Goal: Information Seeking & Learning: Learn about a topic

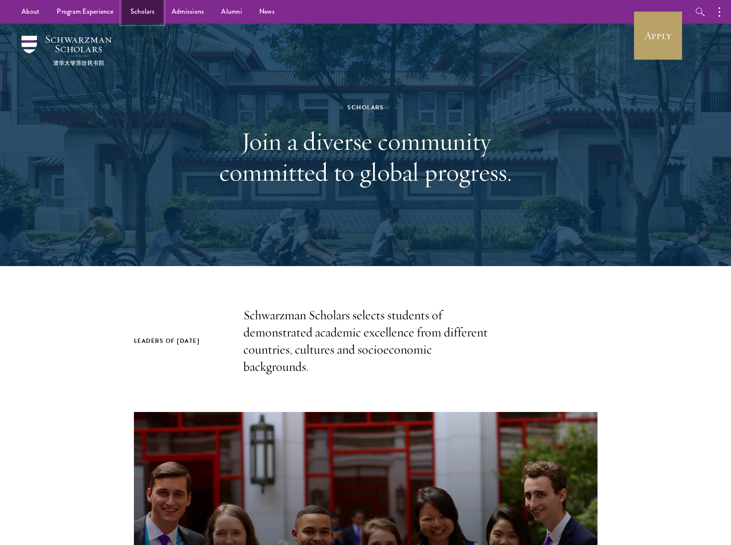
click at [137, 12] on link "Scholars" at bounding box center [142, 12] width 41 height 24
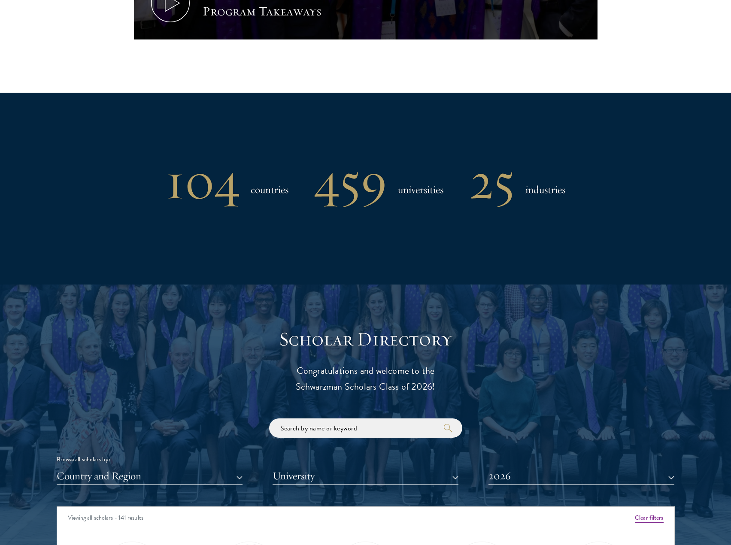
scroll to position [633, 0]
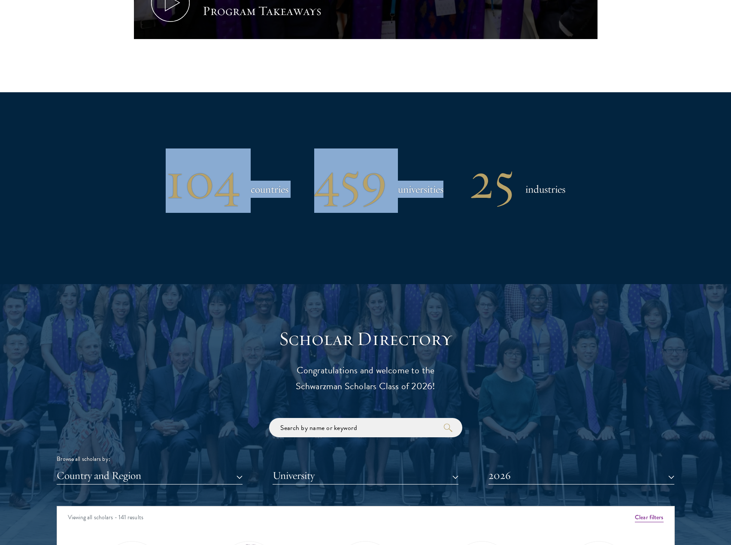
drag, startPoint x: 173, startPoint y: 138, endPoint x: 508, endPoint y: 221, distance: 344.7
click at [508, 221] on div "104 countries 459 universities 25 industries" at bounding box center [366, 187] width 618 height 191
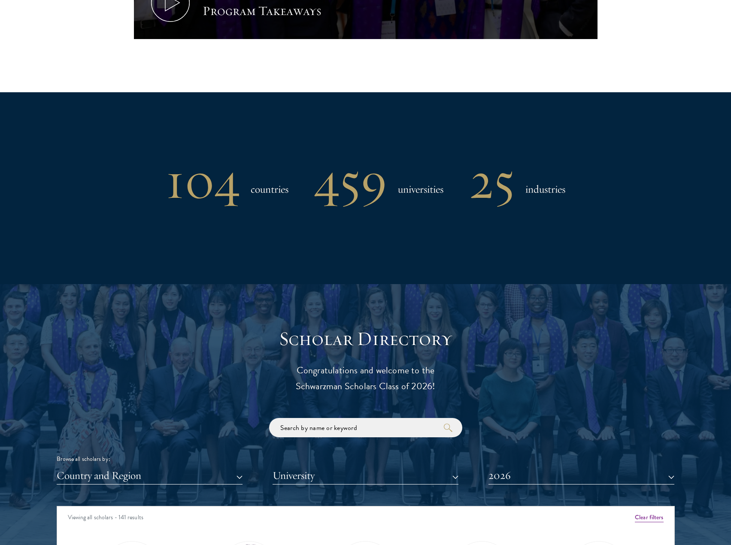
click at [573, 241] on div "104 countries 459 universities 25 industries" at bounding box center [366, 187] width 618 height 191
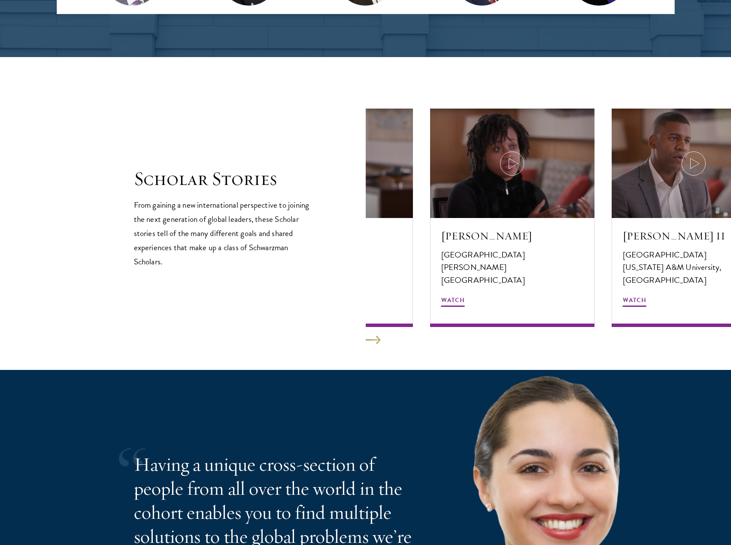
scroll to position [1383, 0]
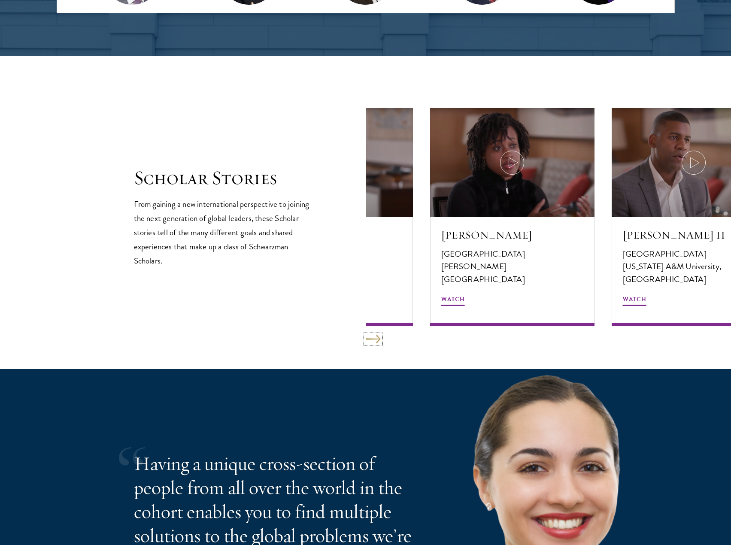
click at [379, 342] on button at bounding box center [373, 339] width 15 height 9
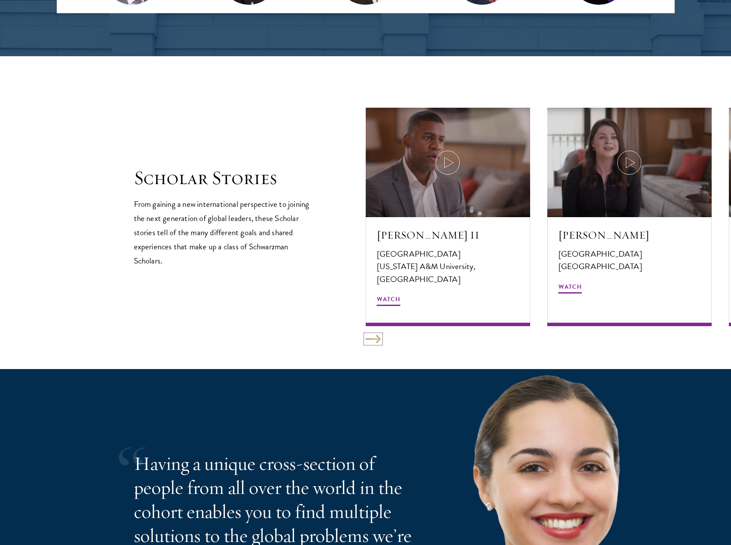
click at [379, 342] on button at bounding box center [373, 339] width 15 height 9
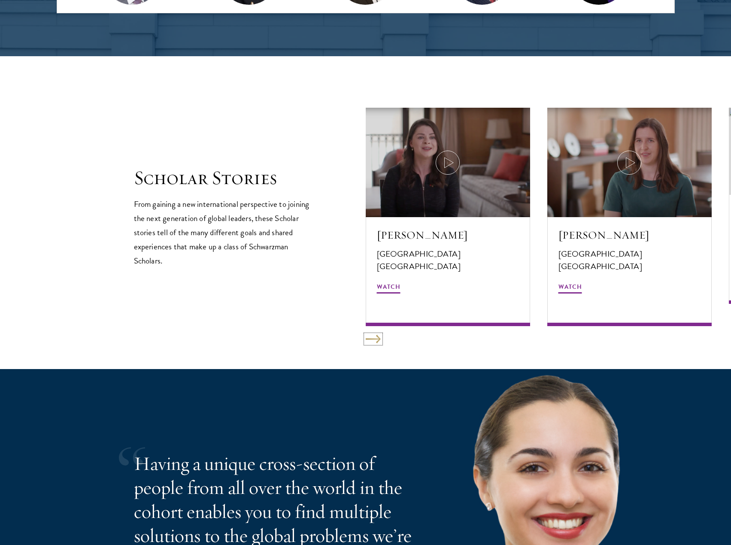
click at [379, 342] on button at bounding box center [373, 339] width 15 height 9
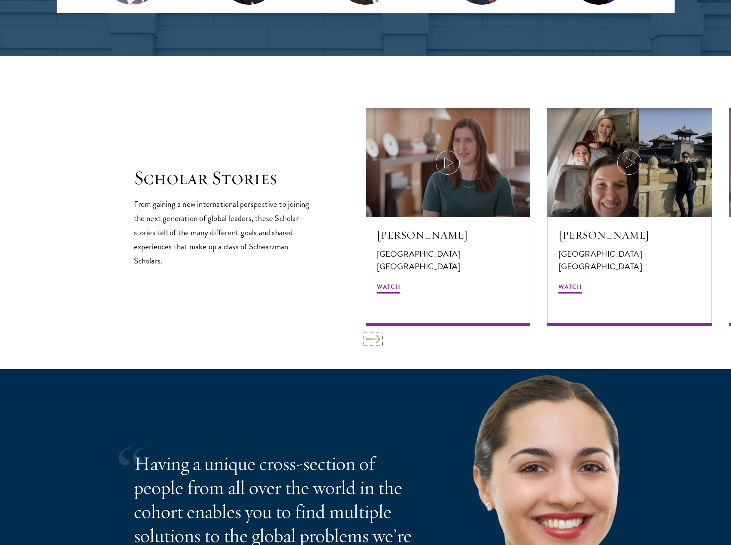
click at [379, 342] on button at bounding box center [373, 339] width 15 height 9
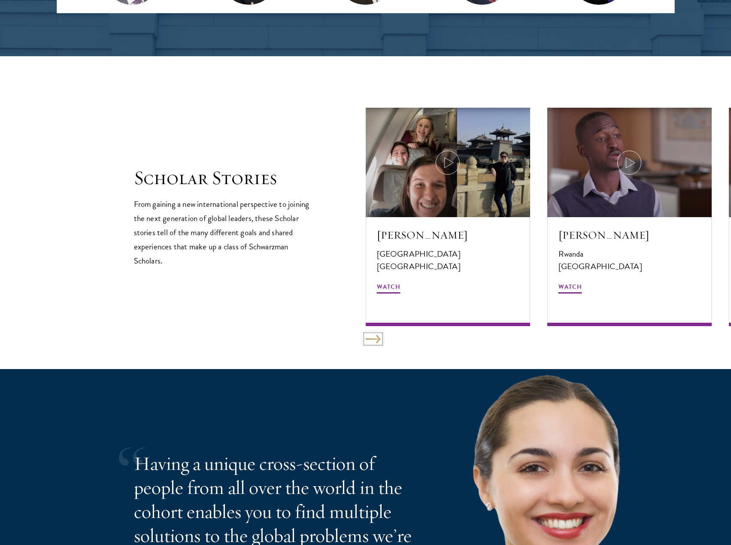
click at [379, 342] on button at bounding box center [373, 339] width 15 height 9
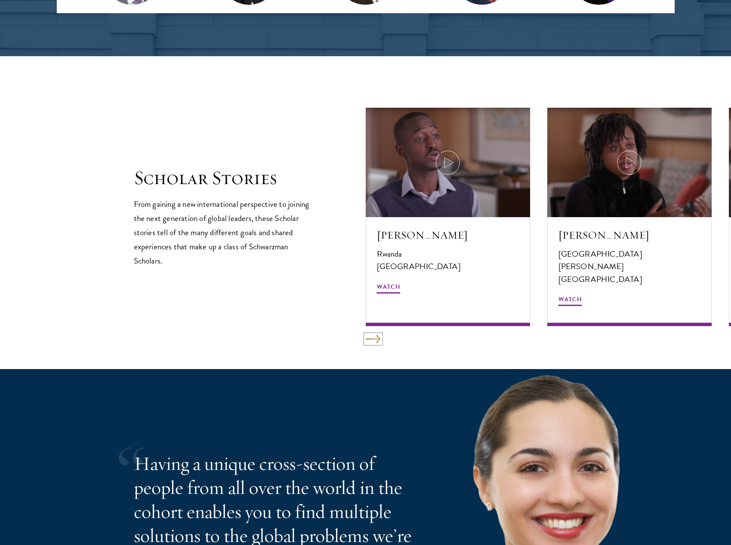
click at [379, 342] on button at bounding box center [373, 339] width 15 height 9
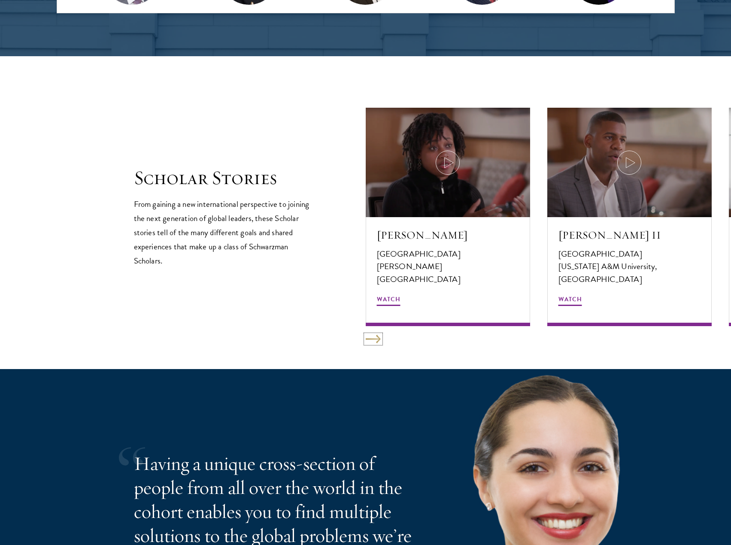
click at [379, 342] on button at bounding box center [373, 339] width 15 height 9
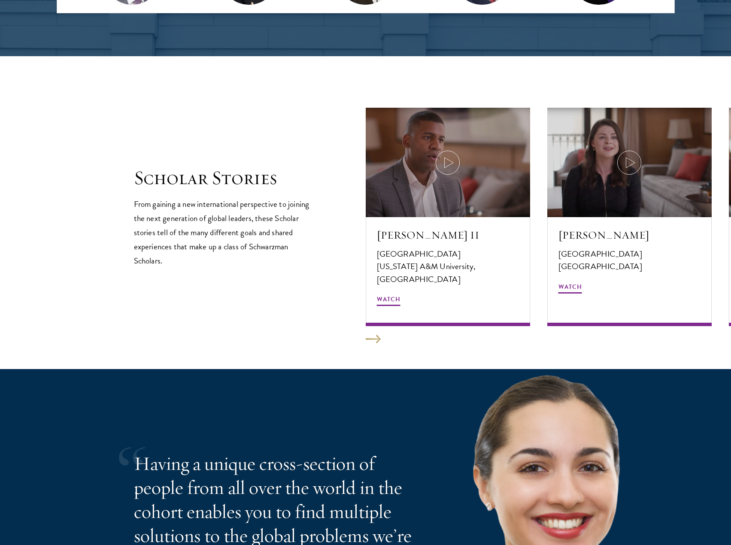
click at [402, 336] on section "Scholar Stories From gaining a new international perspective to joining the nex…" at bounding box center [365, 212] width 731 height 313
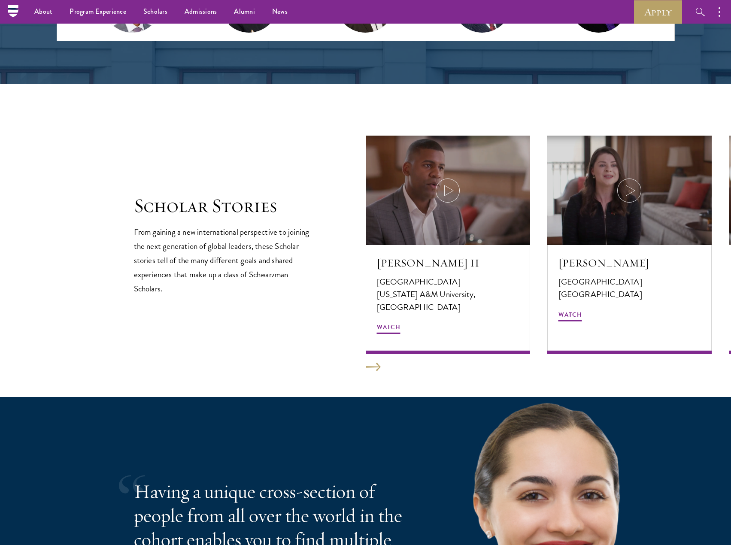
scroll to position [1355, 0]
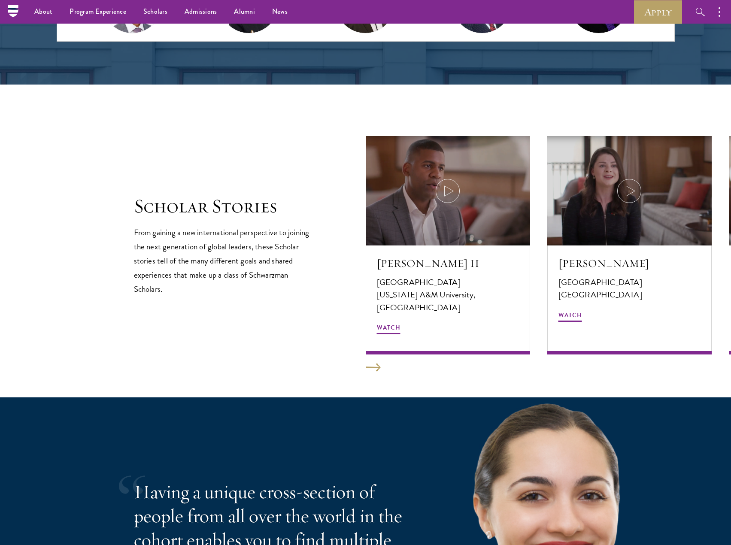
click at [373, 373] on section "Scholar Stories From gaining a new international perspective to joining the nex…" at bounding box center [365, 241] width 731 height 313
click at [377, 365] on button at bounding box center [373, 367] width 15 height 9
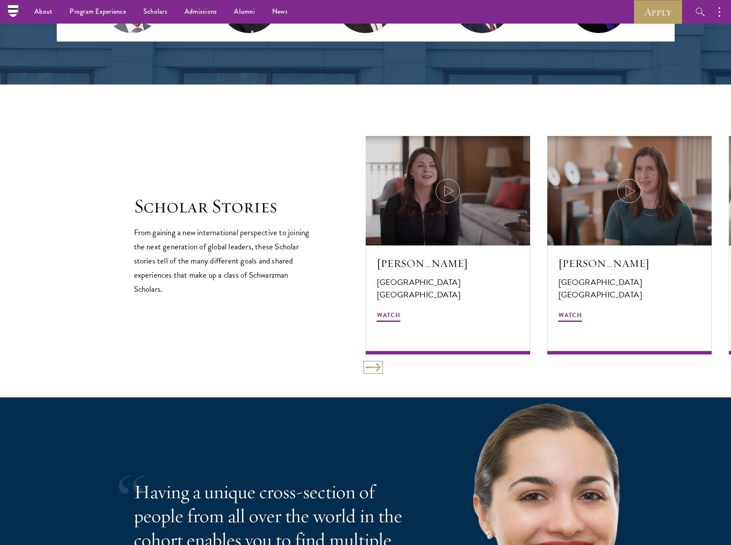
click at [377, 365] on button at bounding box center [373, 367] width 15 height 9
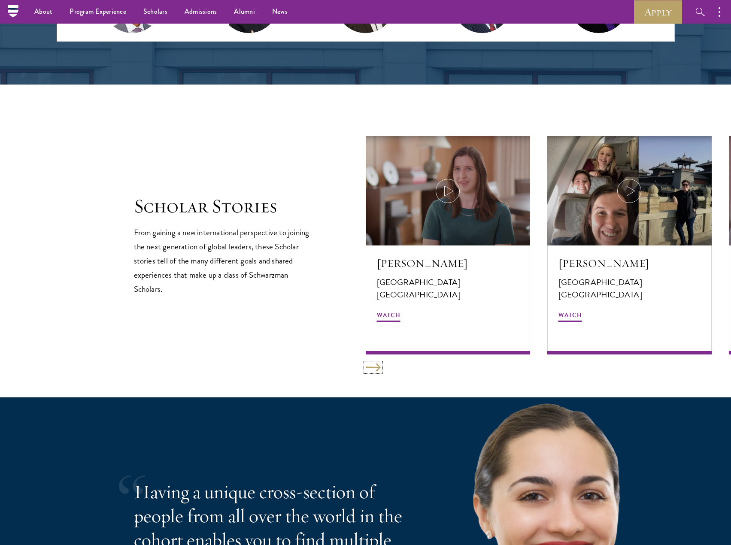
click at [377, 365] on button at bounding box center [373, 367] width 15 height 9
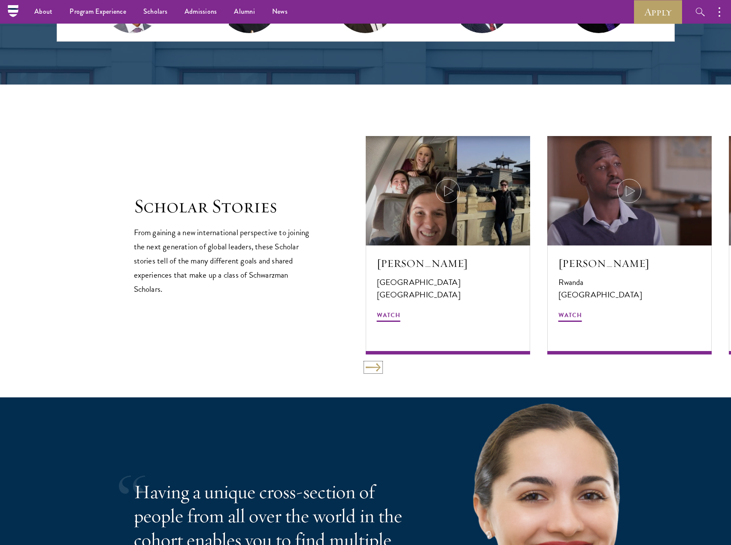
click at [377, 365] on button at bounding box center [373, 367] width 15 height 9
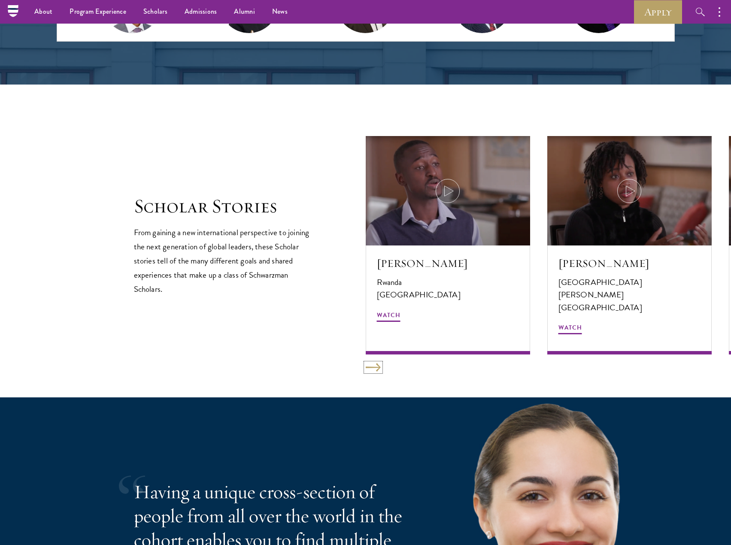
click at [377, 365] on button at bounding box center [373, 367] width 15 height 9
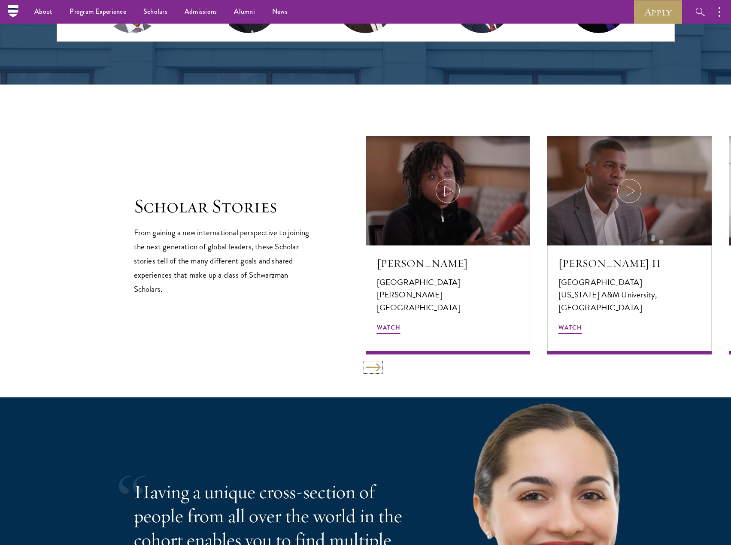
click at [377, 365] on button at bounding box center [373, 367] width 15 height 9
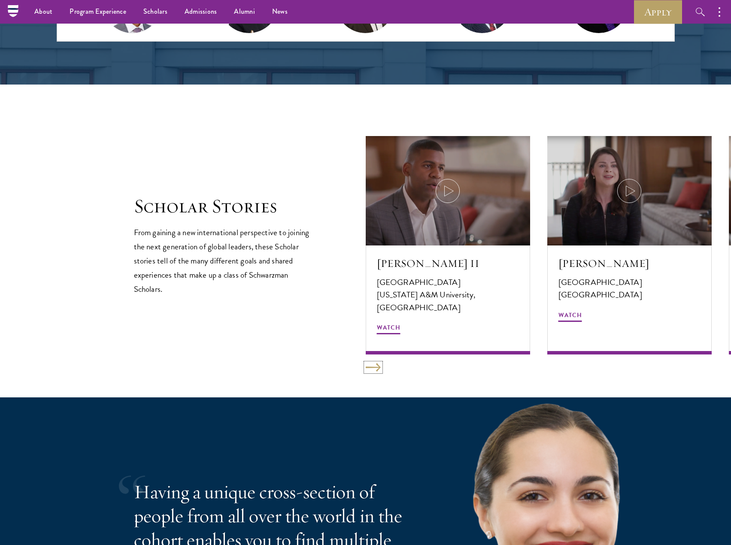
click at [377, 365] on button at bounding box center [373, 367] width 15 height 9
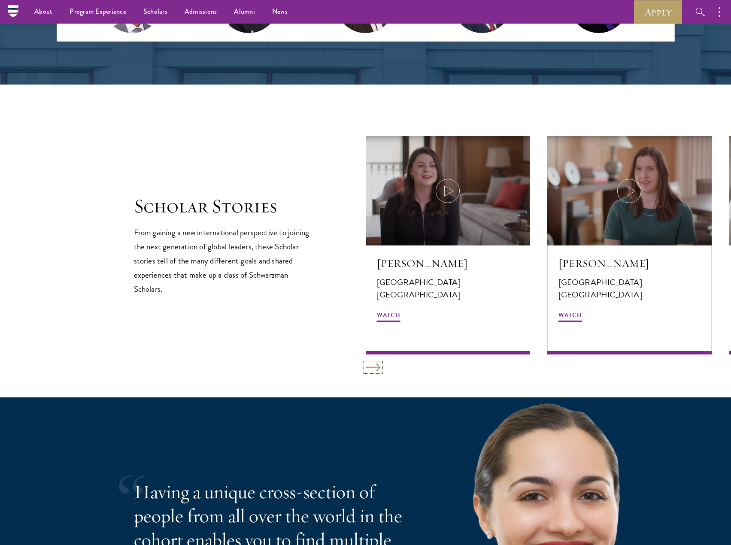
click at [377, 365] on button at bounding box center [373, 367] width 15 height 9
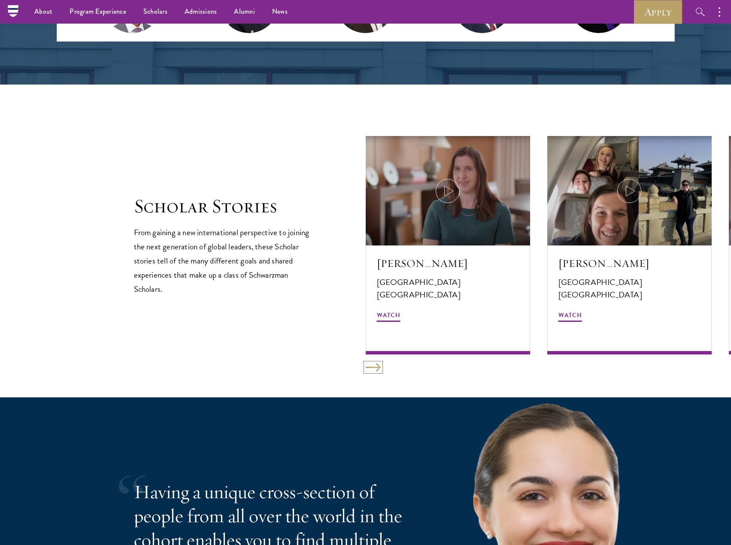
click at [377, 365] on button at bounding box center [373, 367] width 15 height 9
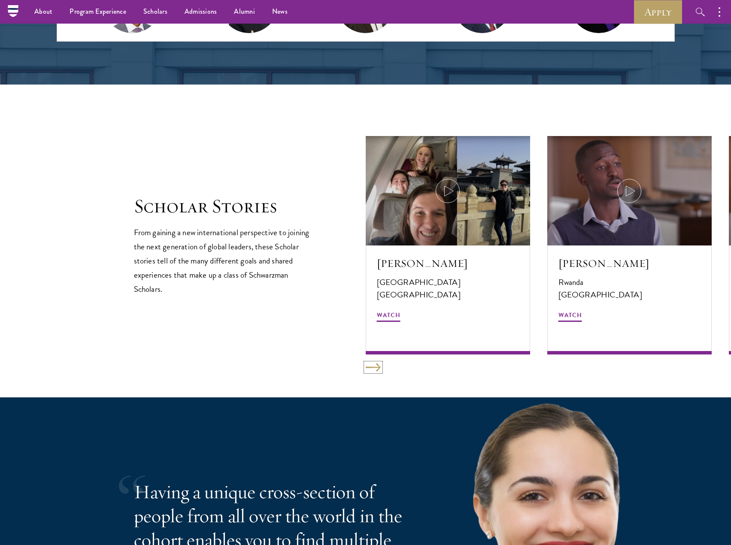
click at [377, 365] on button at bounding box center [373, 367] width 15 height 9
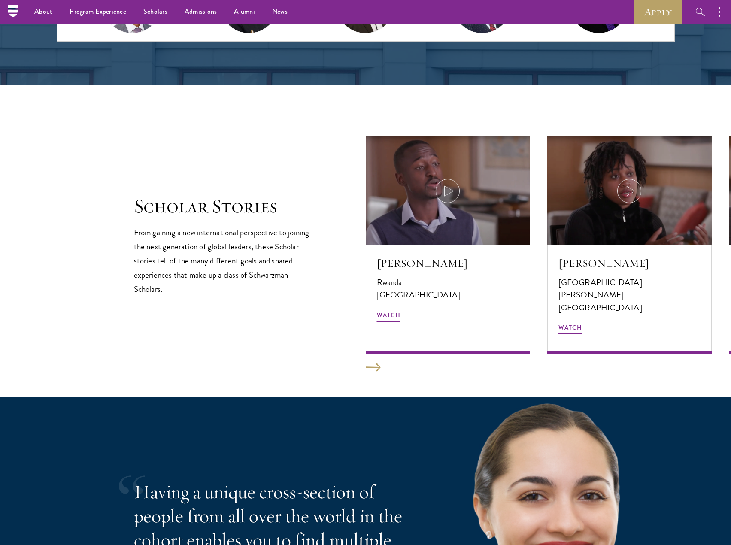
click at [242, 322] on div "Scholar Stories From gaining a new international perspective to joining the nex…" at bounding box center [365, 245] width 463 height 218
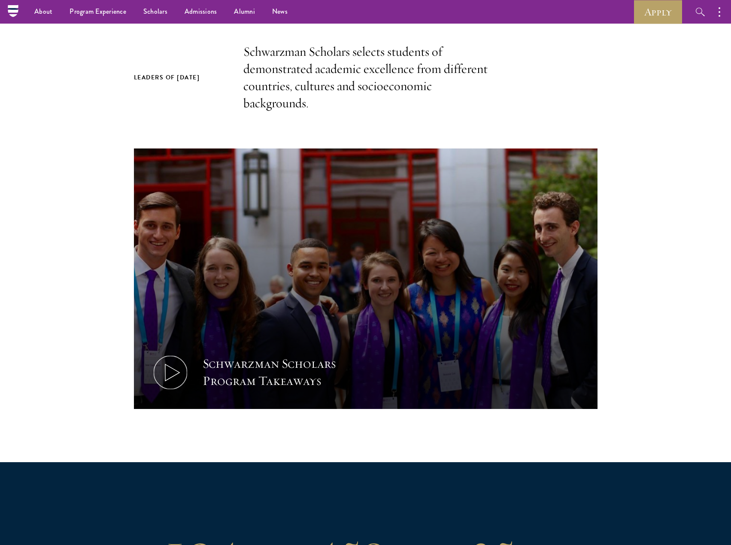
scroll to position [0, 0]
